Goal: Task Accomplishment & Management: Manage account settings

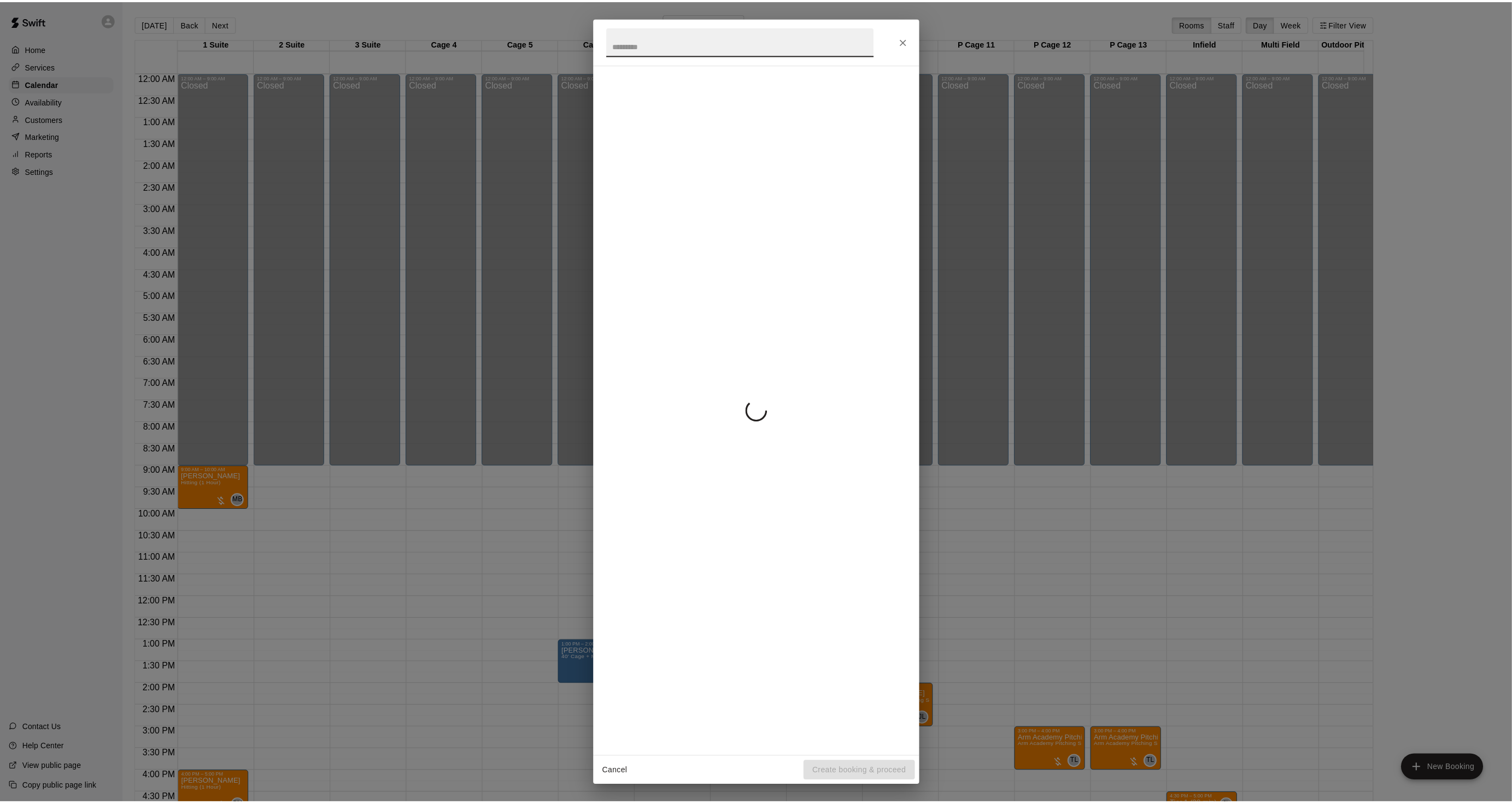
scroll to position [272, 0]
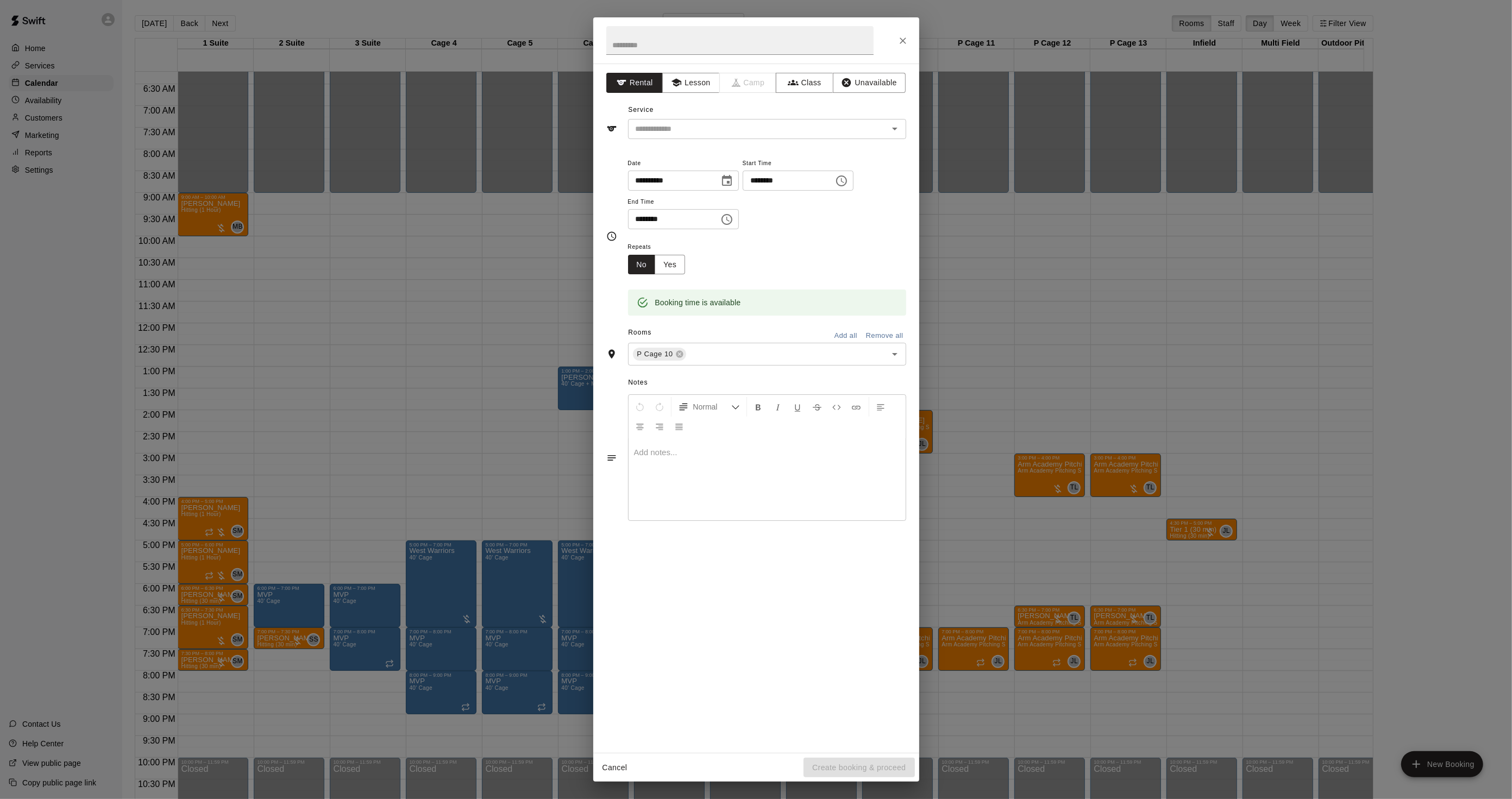
click at [571, 272] on div "**********" at bounding box center [756, 400] width 1512 height 799
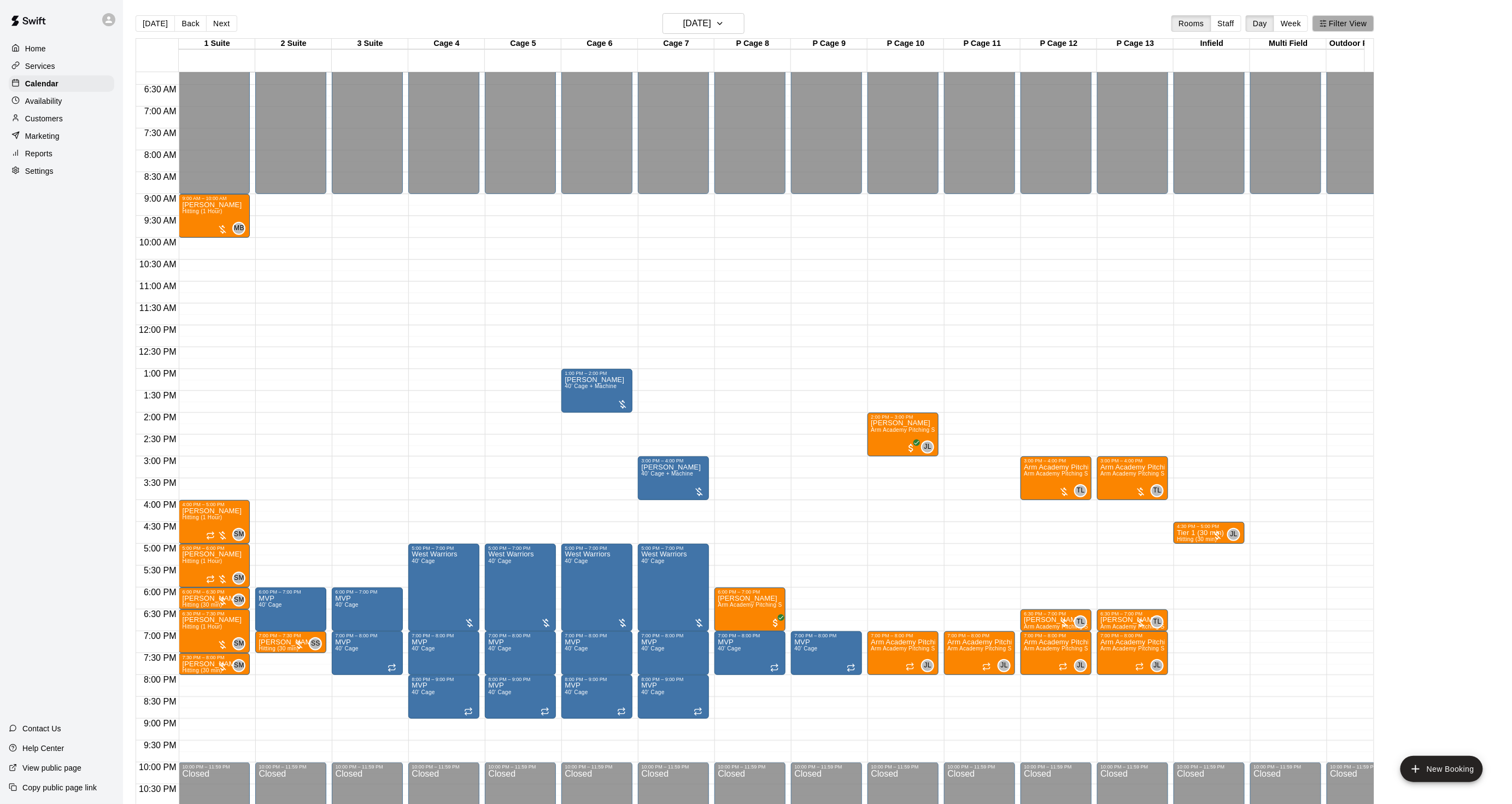
click at [1336, 17] on button "Filter View" at bounding box center [1343, 23] width 61 height 16
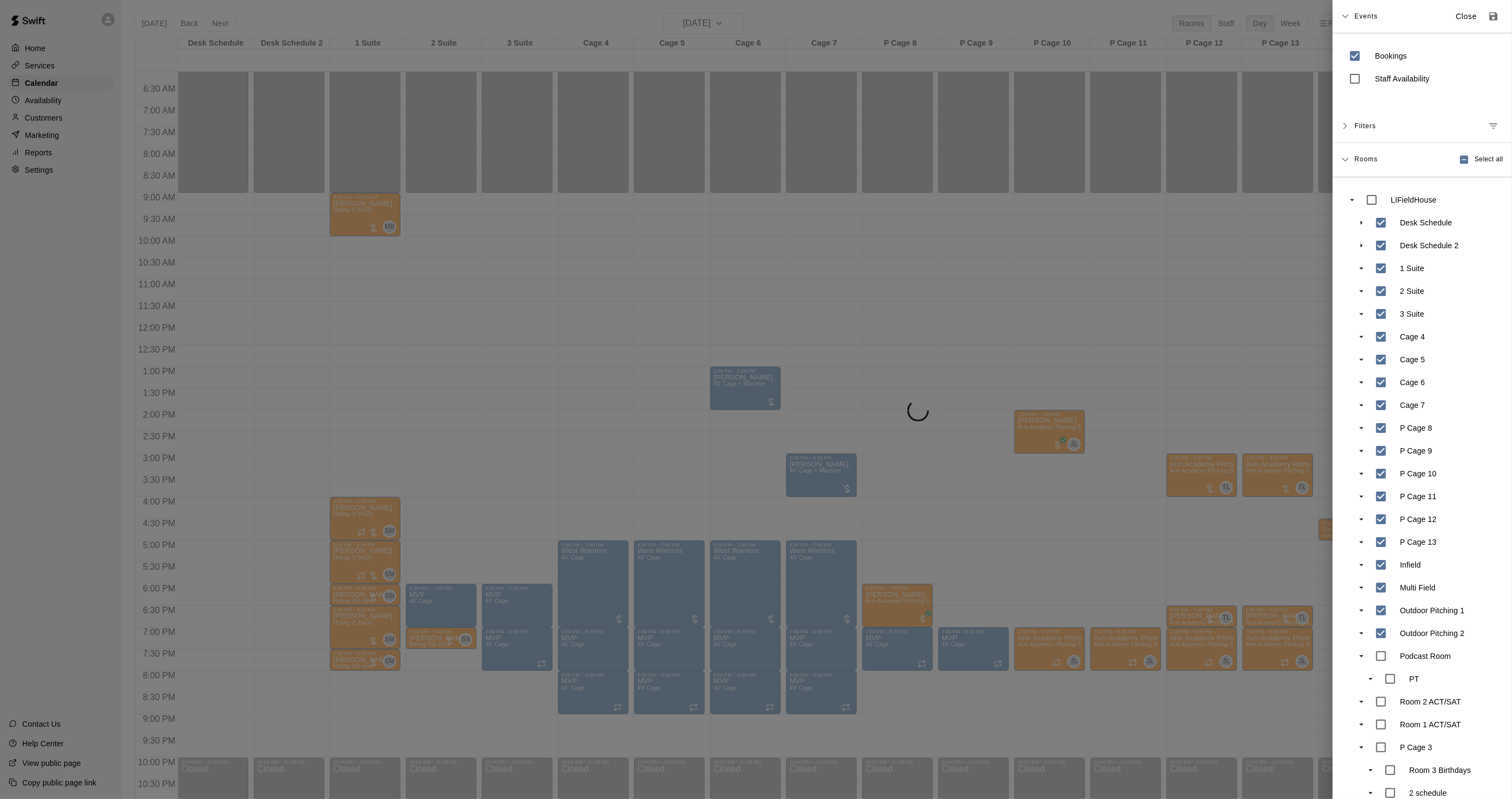
click at [704, 316] on div at bounding box center [756, 400] width 1512 height 799
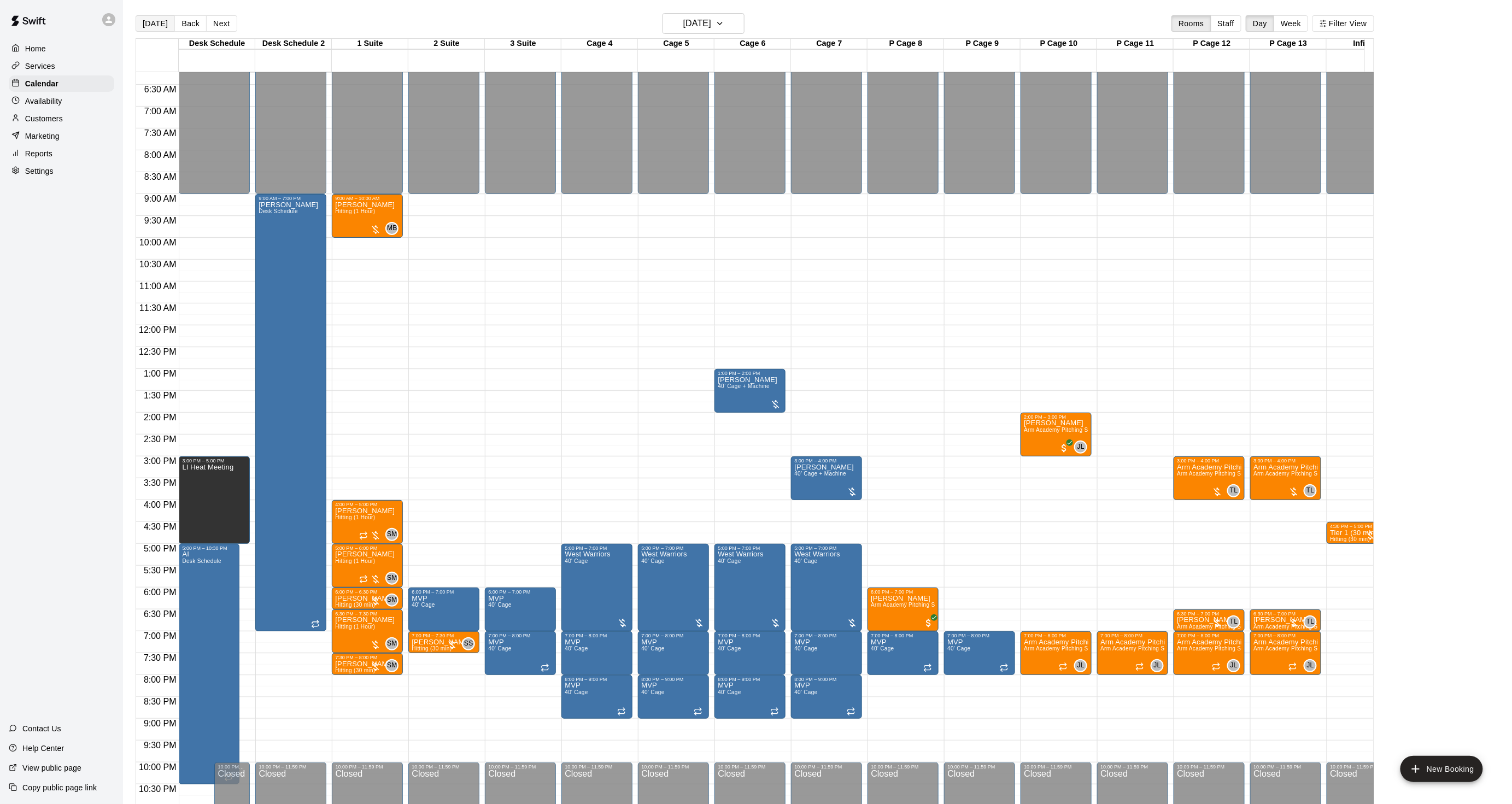
click at [134, 23] on div "[DATE] Back [DATE][DATE] Rooms Staff Day Week Filter View Desk Schedule 14 Thu …" at bounding box center [754, 415] width 1255 height 804
click at [137, 23] on button "[DATE]" at bounding box center [155, 23] width 39 height 16
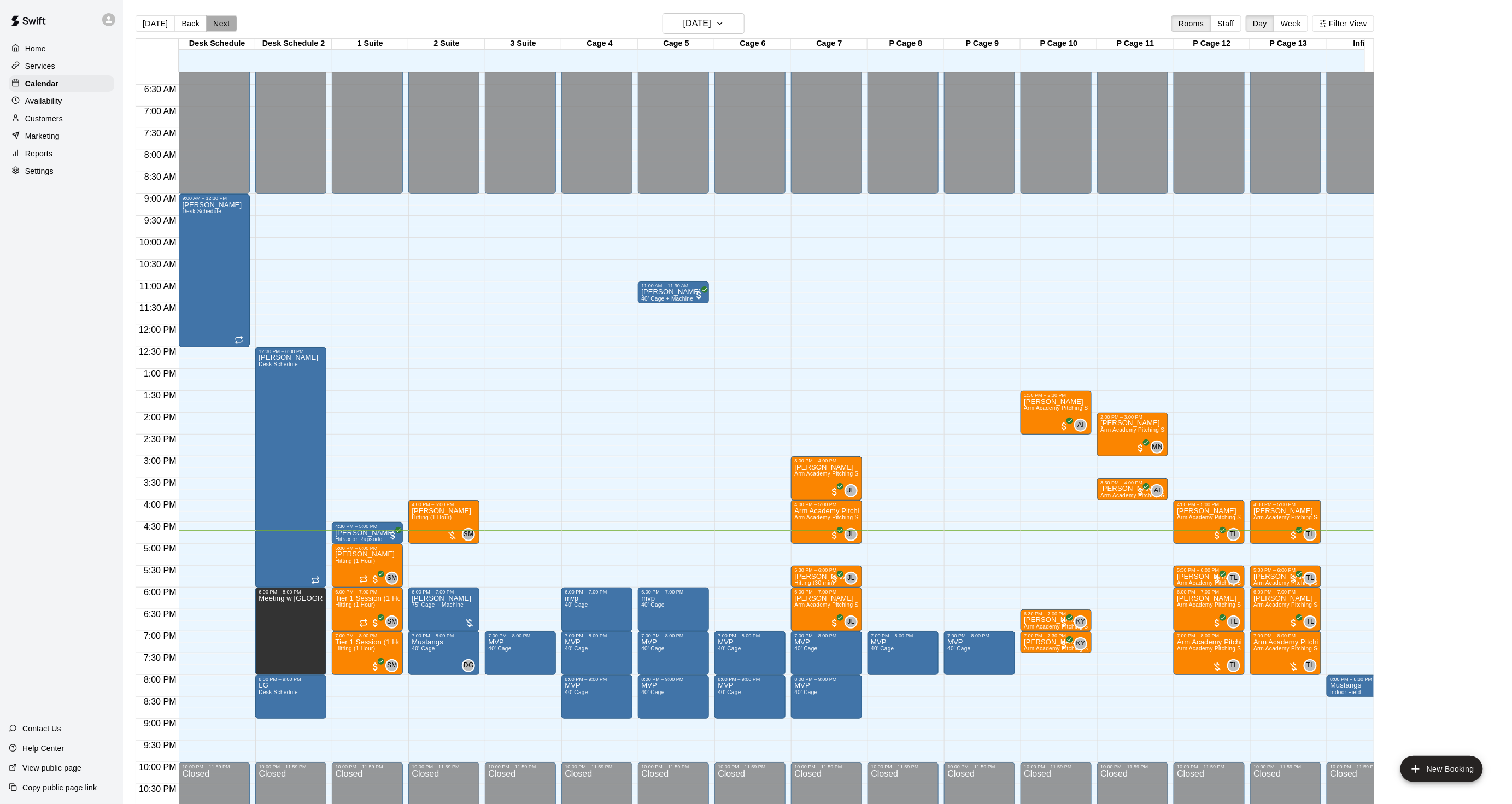
click at [212, 22] on button "Next" at bounding box center [221, 23] width 30 height 16
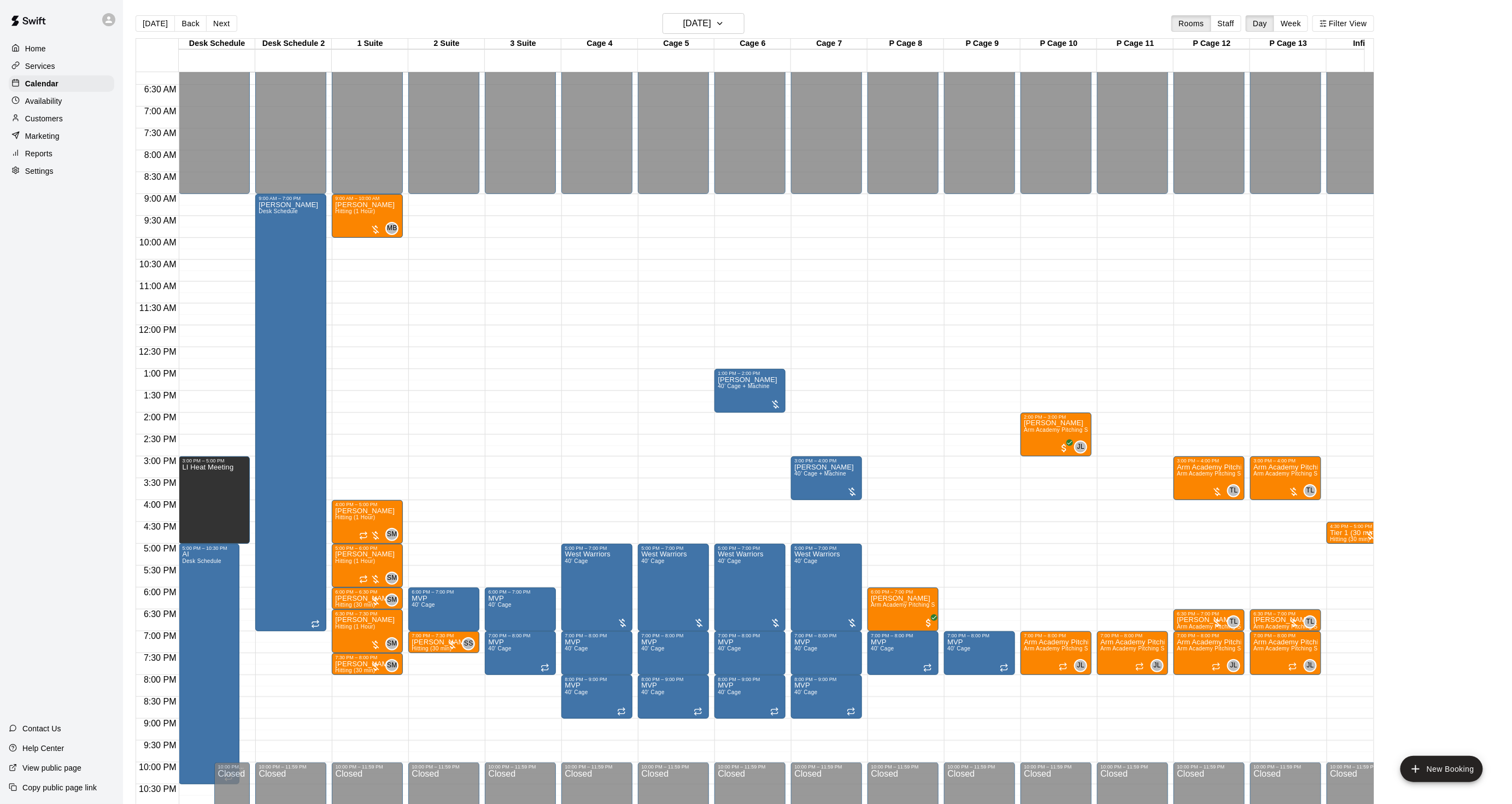
click at [162, 23] on button "[DATE]" at bounding box center [155, 23] width 39 height 16
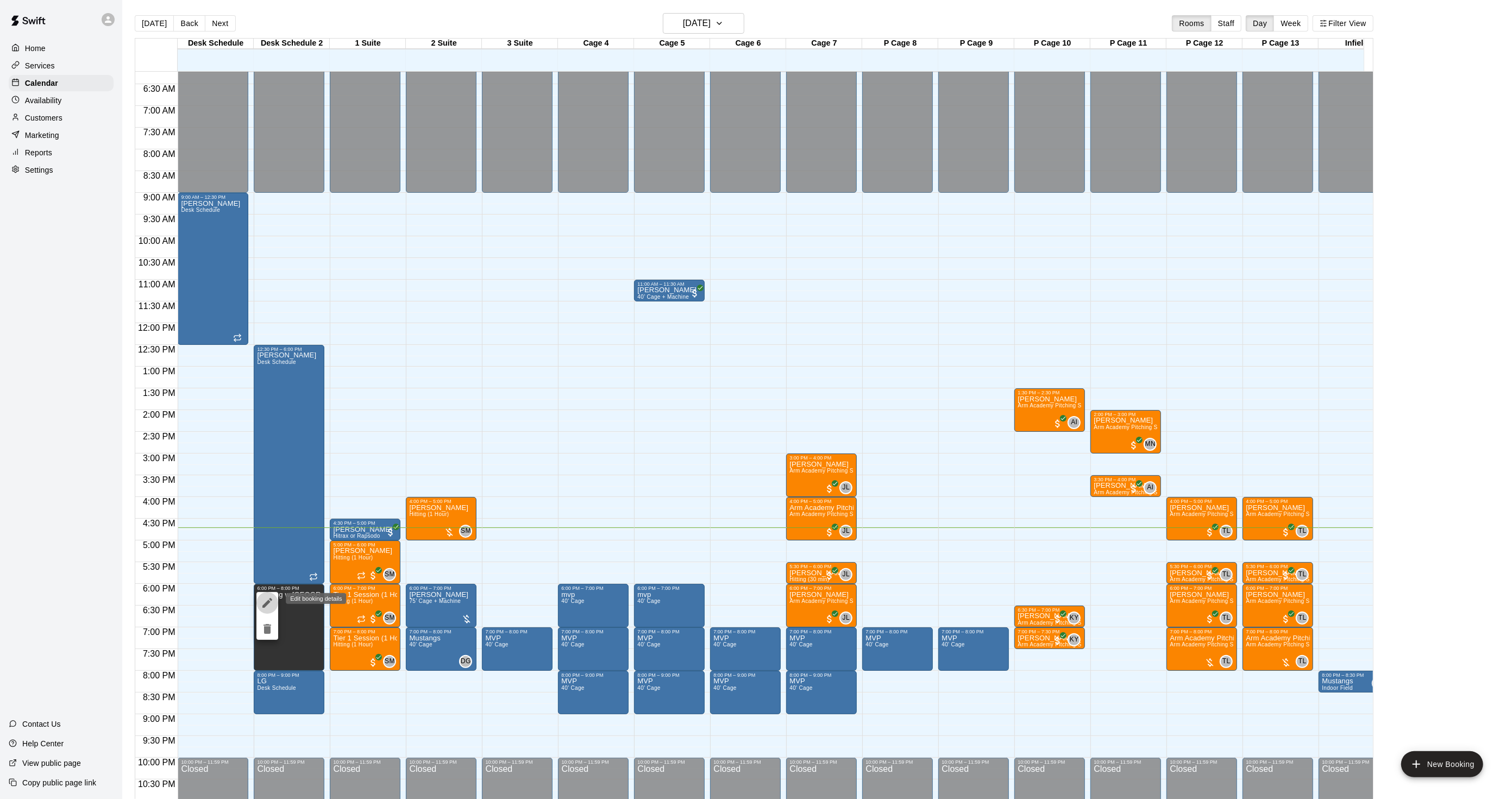
click at [269, 595] on button "edit" at bounding box center [267, 603] width 22 height 22
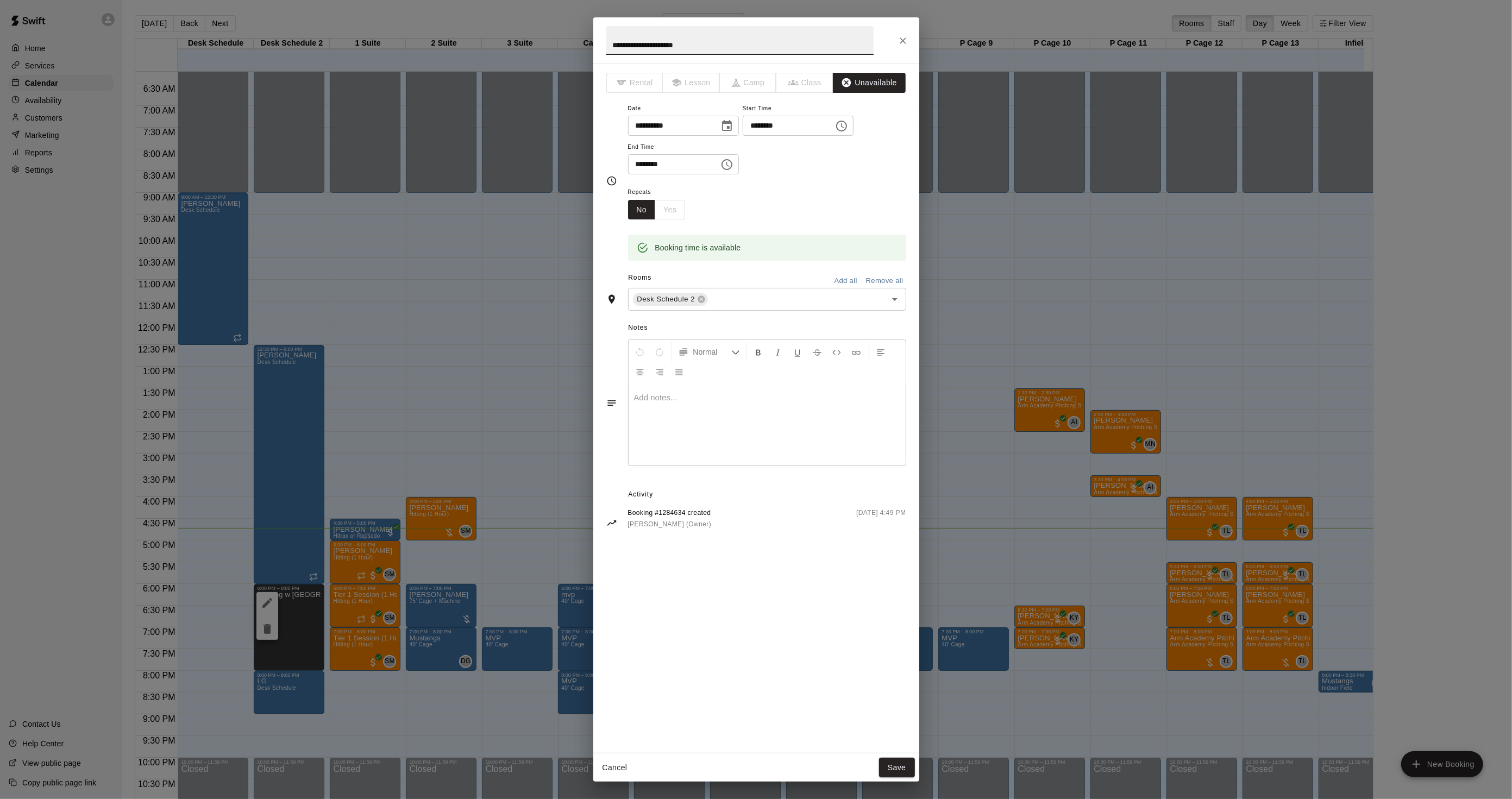
click at [1087, 593] on div "**********" at bounding box center [756, 400] width 1512 height 799
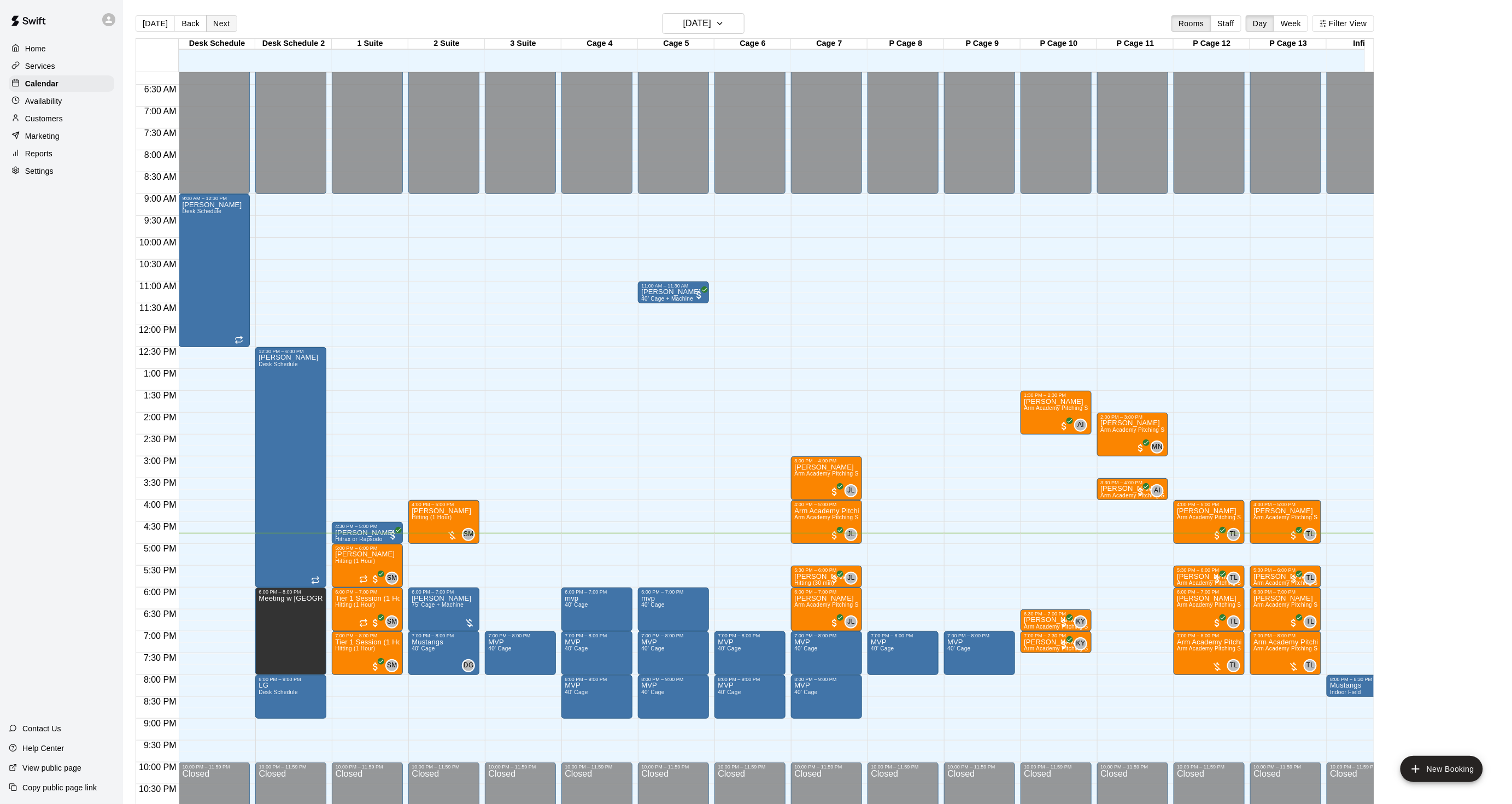
click at [223, 24] on button "Next" at bounding box center [221, 23] width 30 height 16
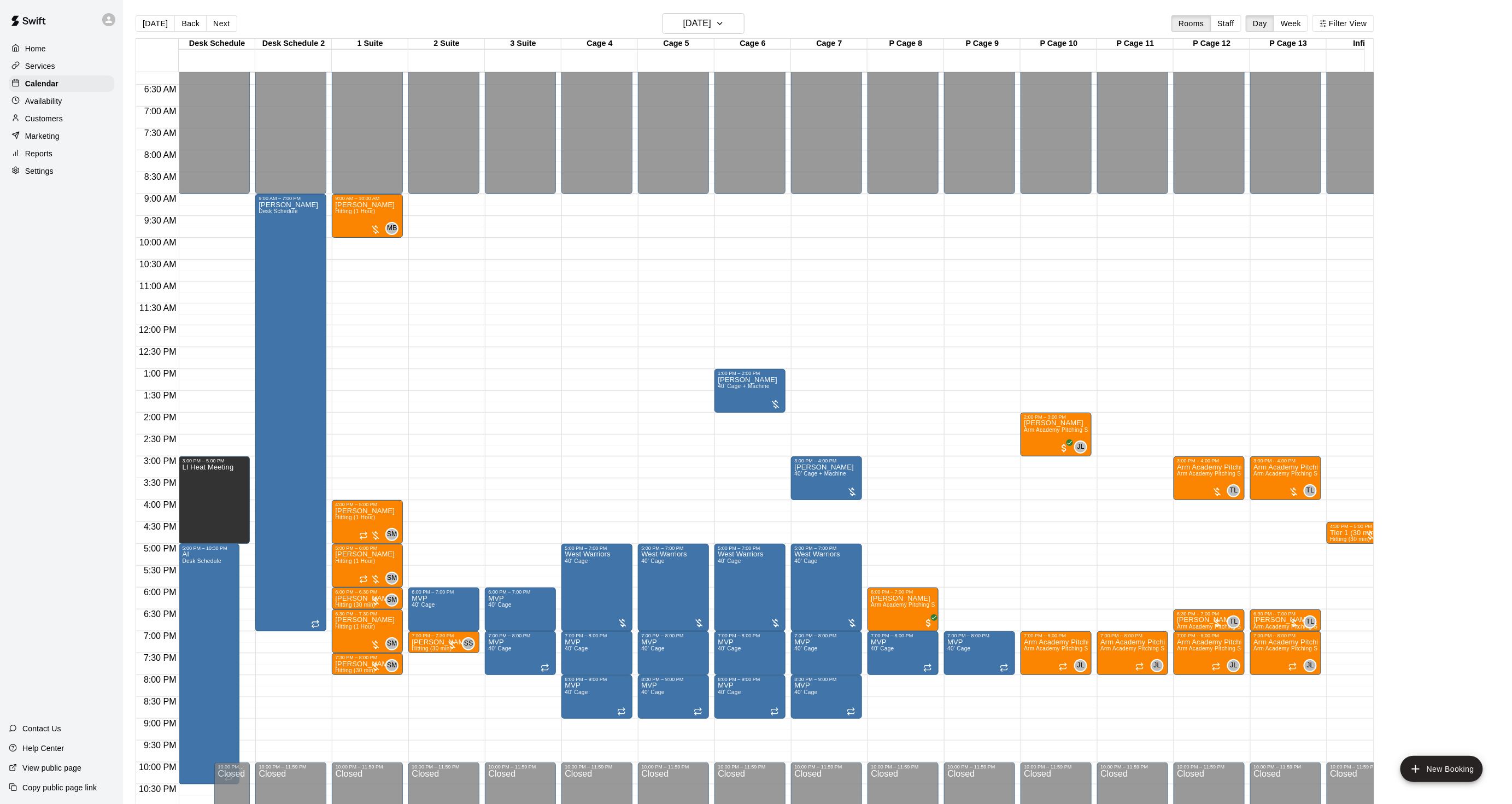
click at [143, 18] on button "[DATE]" at bounding box center [155, 23] width 39 height 16
